Goal: Check status

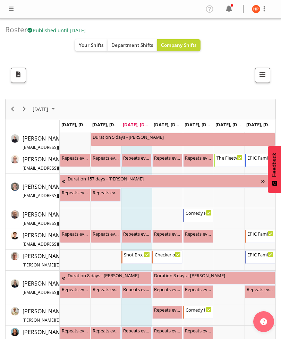
click at [91, 44] on span "Your Shifts" at bounding box center [91, 45] width 25 height 7
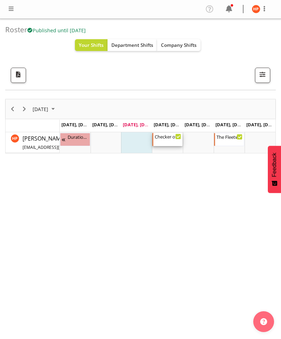
click at [168, 141] on div "Checker of the Year 3:30 PM - 8:15 PM" at bounding box center [168, 139] width 26 height 13
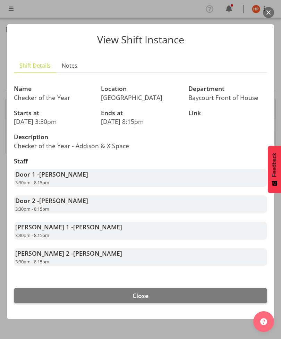
click at [143, 297] on span "Close" at bounding box center [140, 295] width 16 height 8
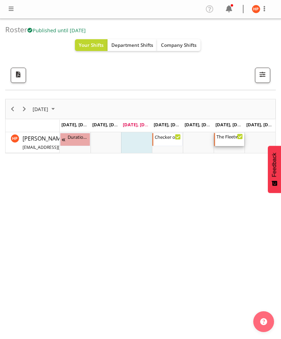
click at [231, 138] on div "The Fleetwood Mac Experience" at bounding box center [229, 136] width 26 height 7
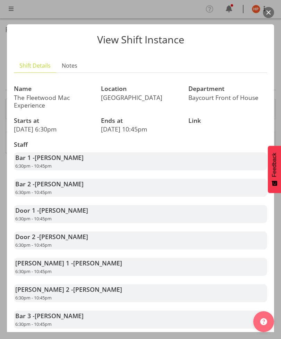
click at [270, 12] on button "button" at bounding box center [268, 12] width 11 height 11
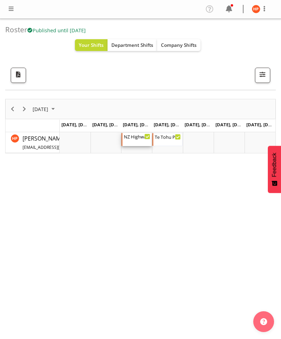
click at [139, 137] on div "NZ Highwaymen" at bounding box center [137, 136] width 26 height 7
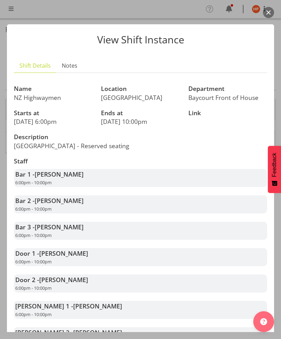
click at [264, 15] on button "button" at bounding box center [268, 12] width 11 height 11
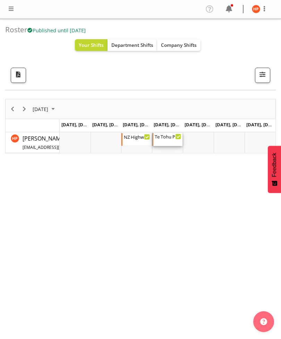
click at [168, 141] on div "Te Tohu Paetahi - Whānau Evening 2:30 PM - 8:45 PM" at bounding box center [168, 139] width 26 height 13
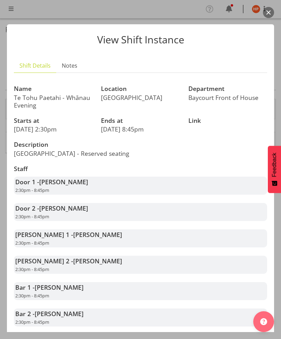
click at [0, 102] on div "View Shift Instance Shift Details Notes Name Te Tohu Paetahi - Whānau Evening L…" at bounding box center [140, 169] width 281 height 325
click at [271, 13] on button "button" at bounding box center [268, 12] width 11 height 11
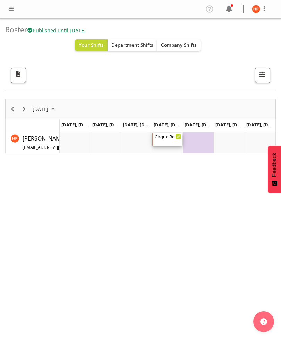
click at [170, 139] on div "Cirque Bon Bon. TGA Arts Fest" at bounding box center [168, 136] width 26 height 7
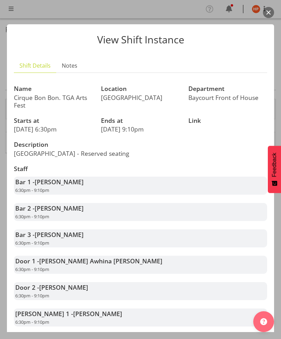
click at [271, 9] on button "button" at bounding box center [268, 12] width 11 height 11
